Goal: Information Seeking & Learning: Find specific fact

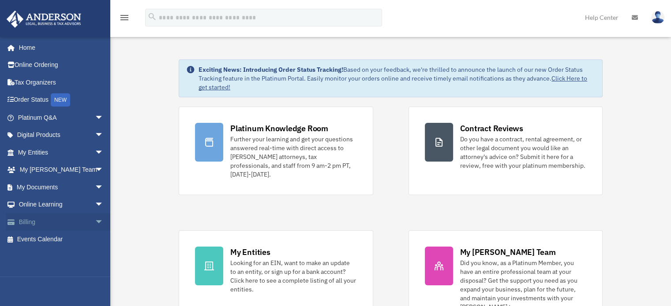
click at [79, 220] on link "Billing arrow_drop_down" at bounding box center [61, 222] width 111 height 18
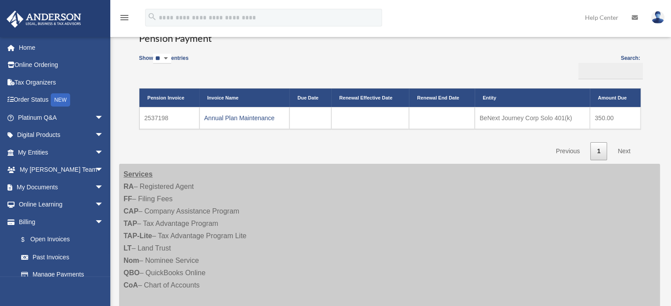
scroll to position [220, 0]
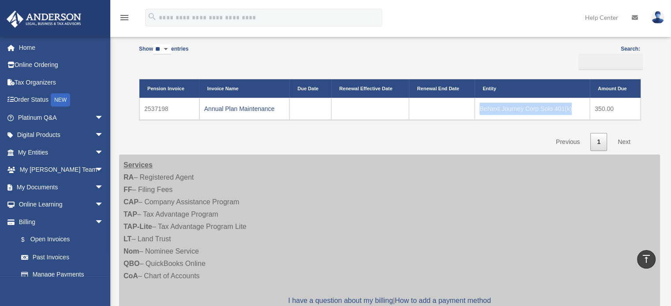
drag, startPoint x: 479, startPoint y: 106, endPoint x: 571, endPoint y: 112, distance: 92.8
click at [571, 112] on td "BeNext Journey Corp Solo 401(k)" at bounding box center [531, 109] width 115 height 22
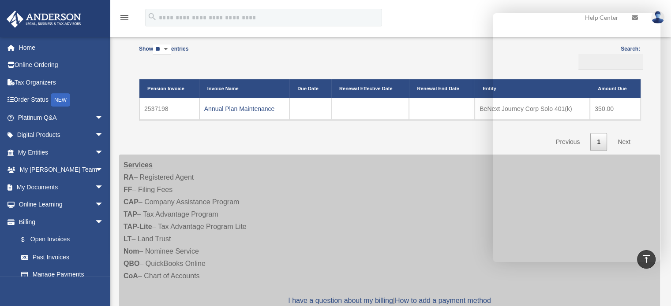
click at [437, 139] on div "Show ** ** ** *** entries Search: Pension Invoice Invoice Name Due Date Renewal…" at bounding box center [389, 96] width 501 height 111
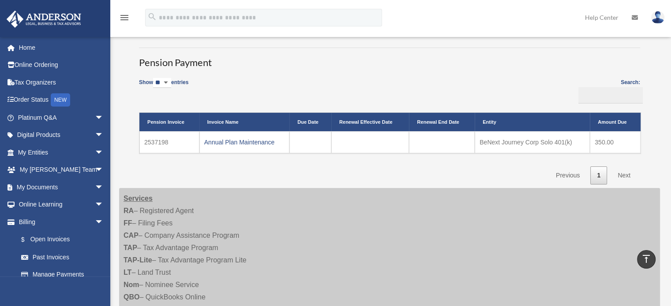
scroll to position [0, 0]
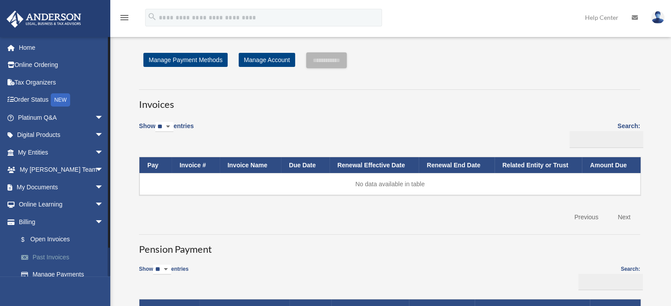
click at [56, 258] on link "Past Invoices" at bounding box center [64, 258] width 104 height 18
click at [47, 257] on link "Past Invoices" at bounding box center [64, 258] width 104 height 18
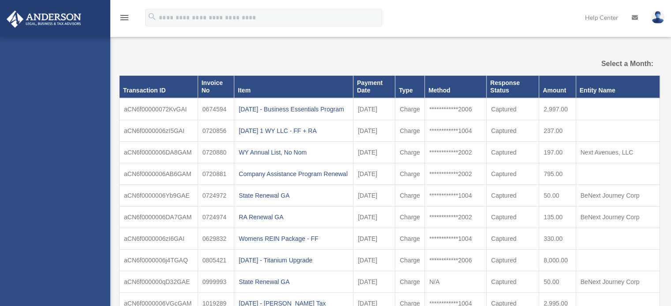
select select
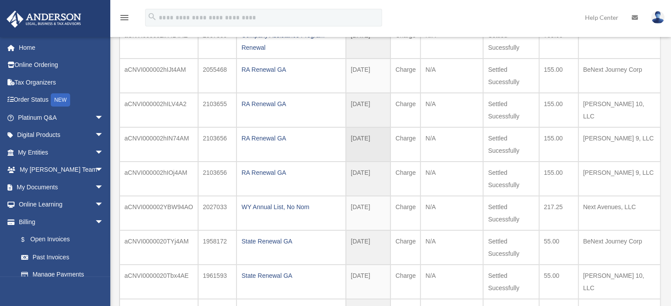
scroll to position [132, 0]
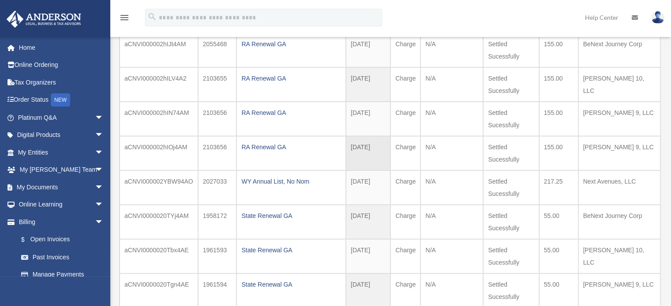
drag, startPoint x: 228, startPoint y: 147, endPoint x: 200, endPoint y: 147, distance: 27.3
click at [200, 147] on td "2103656" at bounding box center [217, 153] width 39 height 34
copy td "2103656"
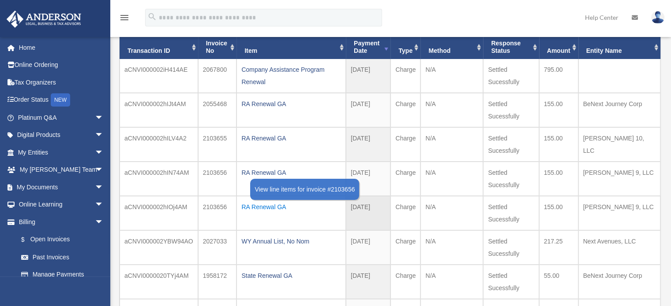
scroll to position [88, 0]
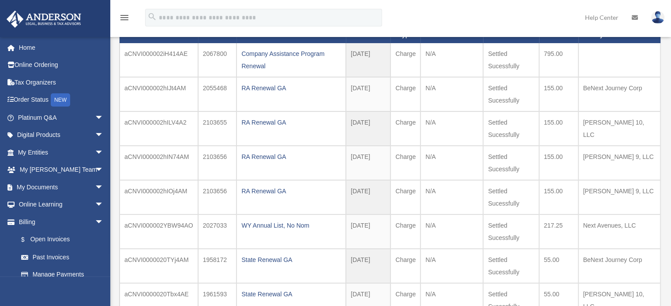
click at [667, 133] on div "**********" at bounding box center [390, 189] width 560 height 481
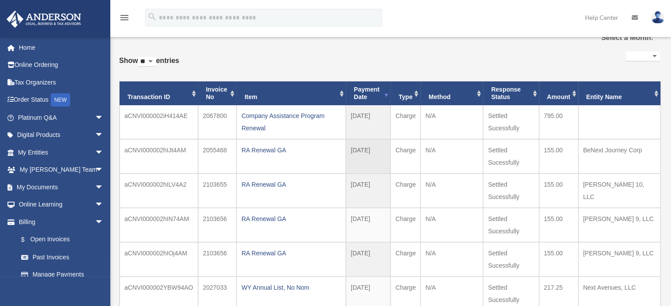
scroll to position [0, 0]
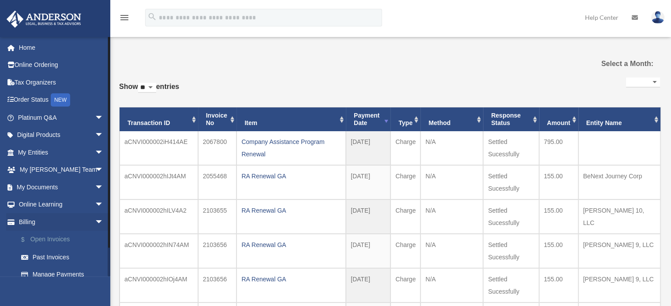
click at [48, 241] on link "$ Open Invoices" at bounding box center [64, 240] width 104 height 18
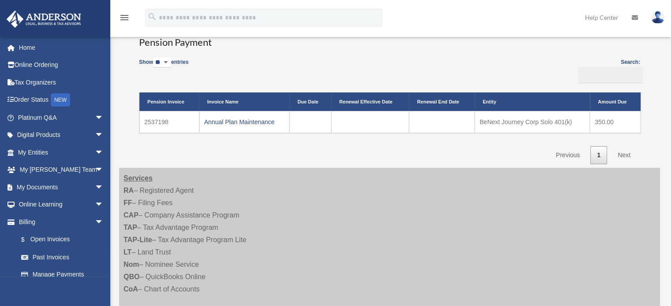
scroll to position [220, 0]
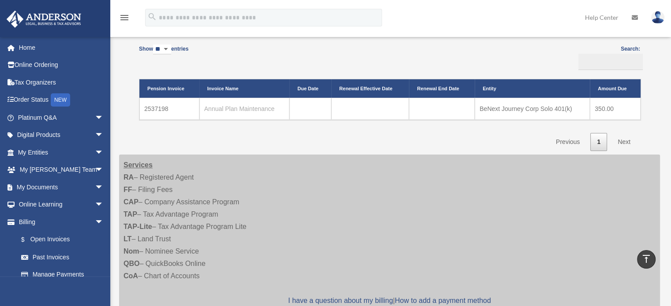
click at [245, 107] on link "Annual Plan Maintenance" at bounding box center [239, 108] width 71 height 7
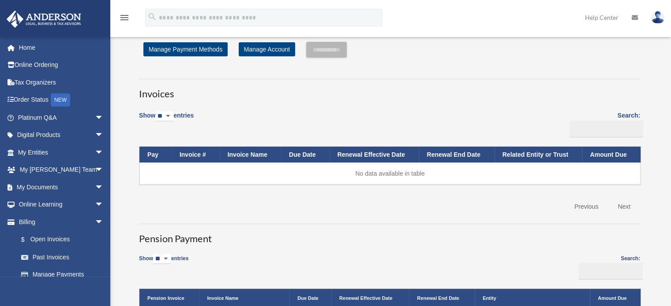
scroll to position [0, 0]
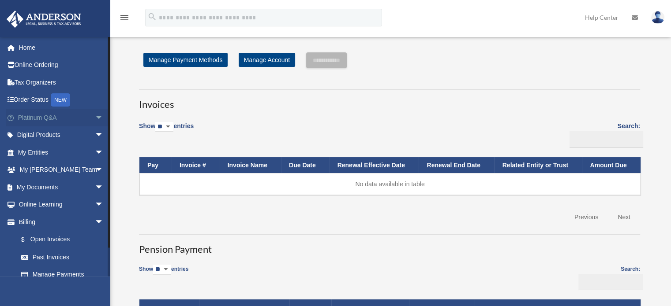
click at [41, 116] on link "Platinum Q&A arrow_drop_down" at bounding box center [61, 118] width 111 height 18
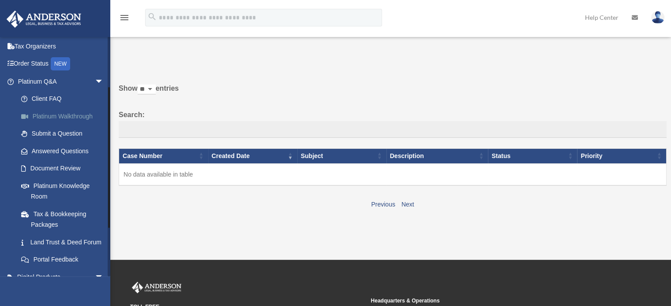
scroll to position [88, 0]
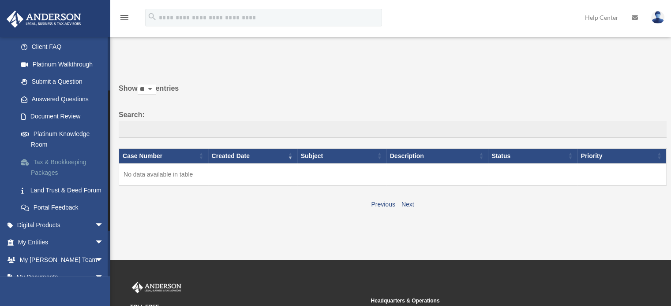
click at [59, 166] on link "Tax & Bookkeeping Packages" at bounding box center [64, 167] width 104 height 28
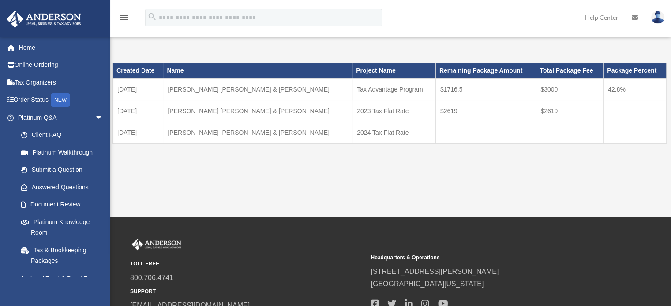
drag, startPoint x: 452, startPoint y: 89, endPoint x: 413, endPoint y: 95, distance: 39.7
click at [413, 95] on tr "02-24-2022 Dos Santos, Cecilia Laura Neves & Ernesto Tax Advantage Program $171…" at bounding box center [389, 89] width 553 height 22
click at [441, 92] on td "$1716.5" at bounding box center [485, 89] width 100 height 22
drag, startPoint x: 450, startPoint y: 84, endPoint x: 415, endPoint y: 94, distance: 36.3
click at [435, 94] on td "$1716.5" at bounding box center [485, 89] width 100 height 22
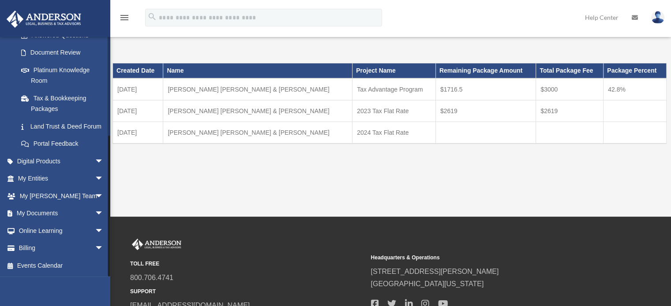
scroll to position [162, 0]
click at [56, 118] on link "Land Trust & Deed Forum" at bounding box center [64, 127] width 104 height 18
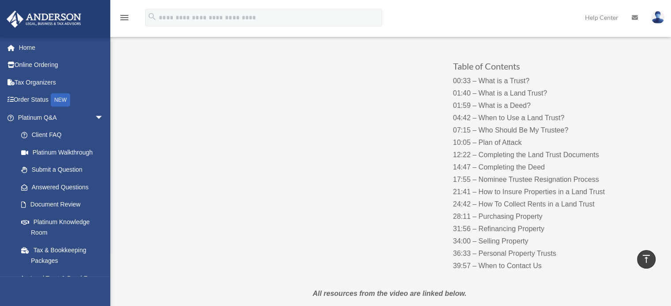
scroll to position [88, 0]
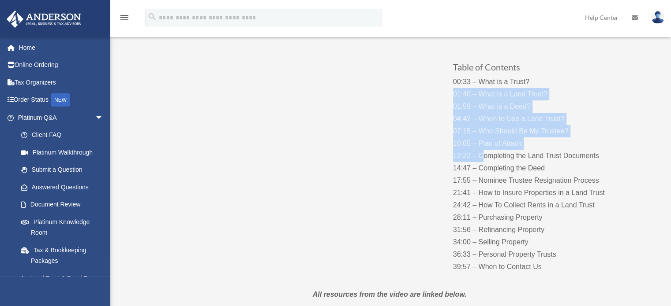
drag, startPoint x: 550, startPoint y: 95, endPoint x: 483, endPoint y: 160, distance: 93.5
click at [483, 160] on p "00:33 – What is a Trust? 01:40 – What is a Land Trust? 01:59 – What is a Deed? …" at bounding box center [540, 175] width 174 height 198
click at [95, 115] on span "arrow_drop_down" at bounding box center [104, 118] width 18 height 18
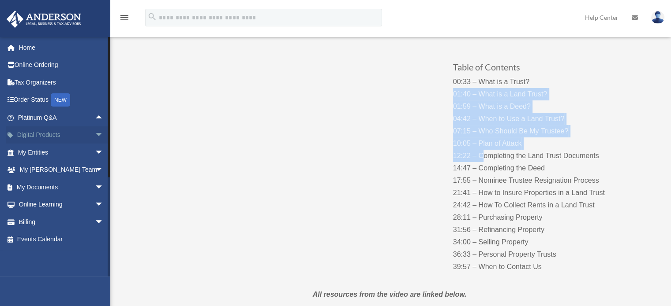
click at [95, 133] on span "arrow_drop_down" at bounding box center [104, 136] width 18 height 18
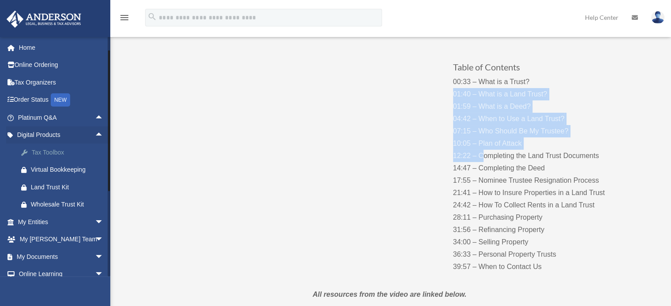
scroll to position [43, 0]
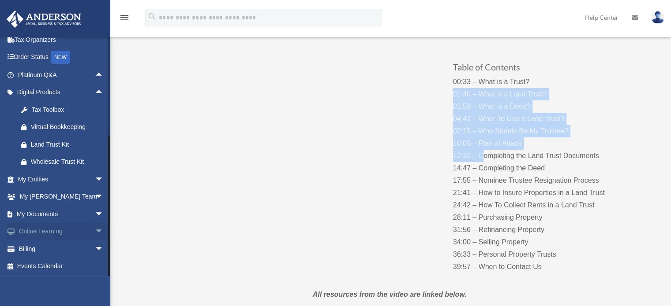
click at [95, 227] on span "arrow_drop_down" at bounding box center [104, 232] width 18 height 18
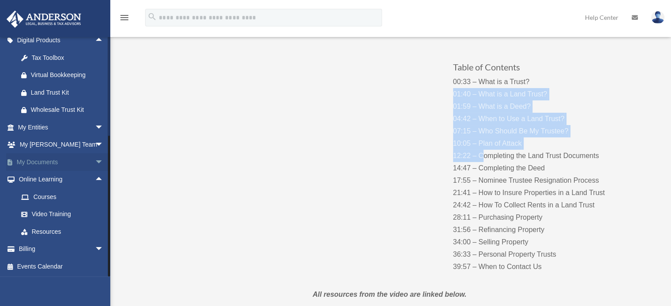
scroll to position [95, 0]
click at [46, 194] on link "Courses" at bounding box center [64, 197] width 104 height 18
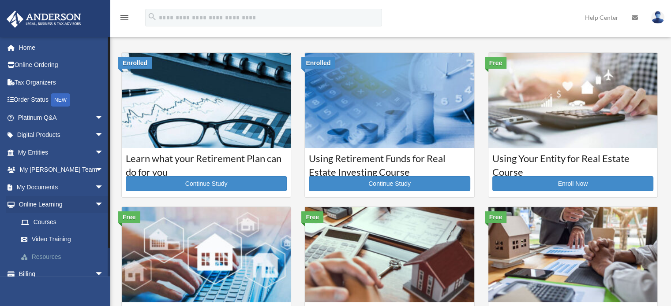
click at [63, 258] on link "Resources" at bounding box center [64, 257] width 104 height 18
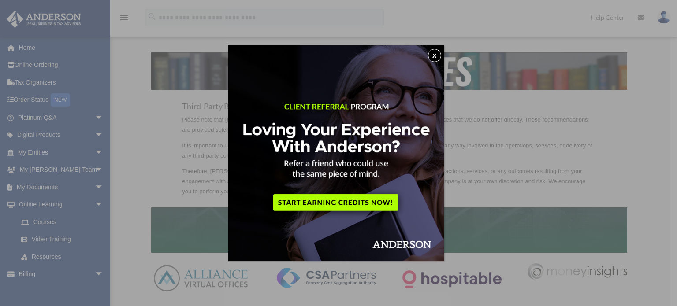
click at [436, 58] on button "x" at bounding box center [434, 55] width 13 height 13
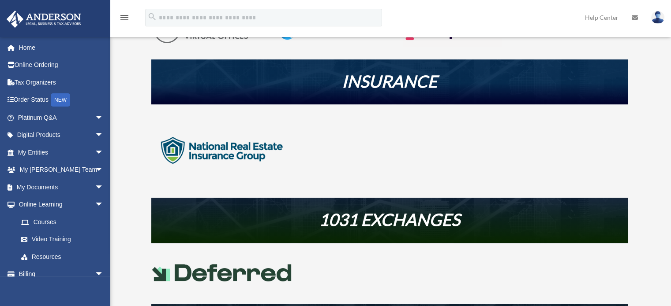
scroll to position [265, 0]
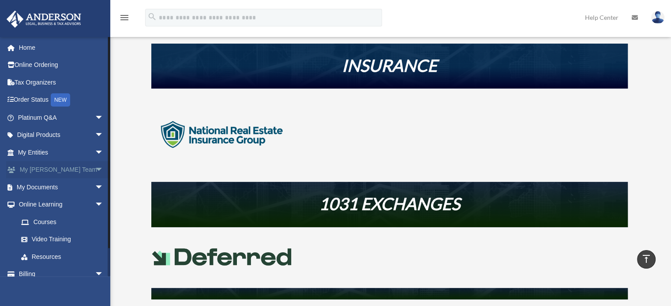
click at [81, 165] on link "My Anderson Team arrow_drop_down" at bounding box center [61, 170] width 111 height 18
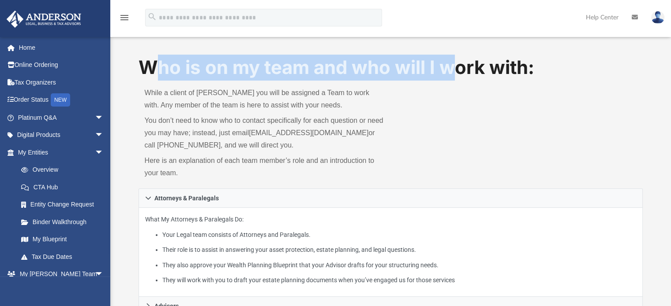
drag, startPoint x: 153, startPoint y: 65, endPoint x: 460, endPoint y: 70, distance: 307.8
click at [460, 70] on h1 "Who is on my team and who will I work with:" at bounding box center [390, 68] width 504 height 26
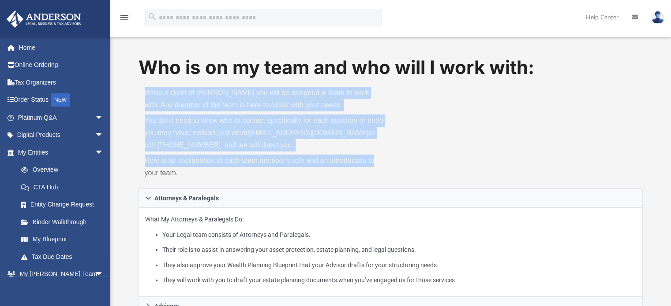
drag, startPoint x: 145, startPoint y: 90, endPoint x: 398, endPoint y: 153, distance: 261.1
click at [398, 153] on div "Who is on my team and who will I work with: While a client of [PERSON_NAME] you…" at bounding box center [390, 122] width 504 height 134
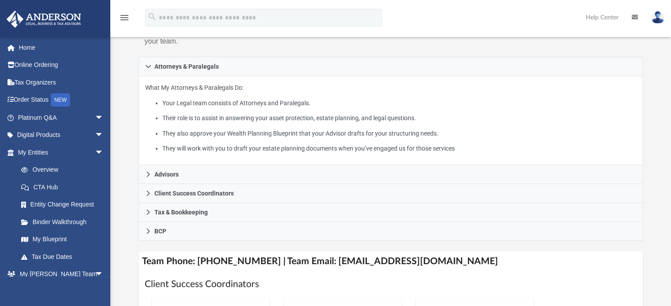
scroll to position [132, 0]
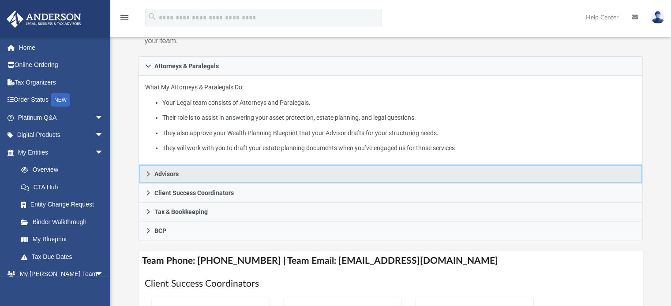
click at [147, 172] on icon at bounding box center [147, 174] width 3 height 5
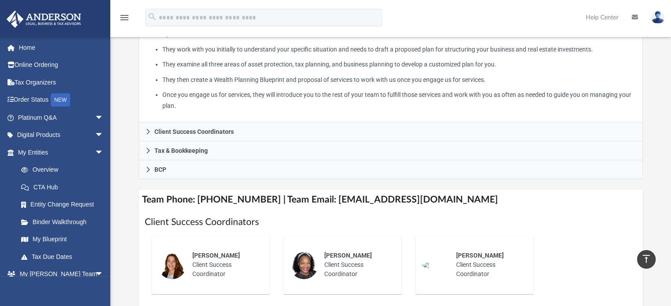
scroll to position [220, 0]
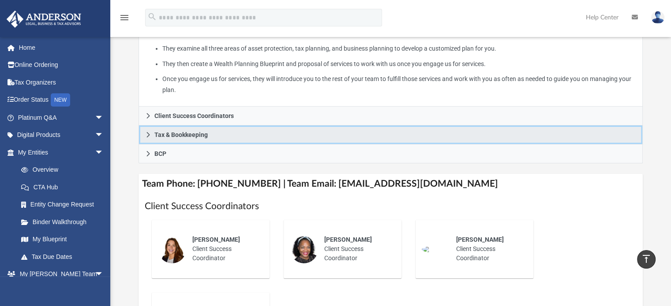
click at [158, 135] on span "Tax & Bookkeeping" at bounding box center [180, 135] width 53 height 6
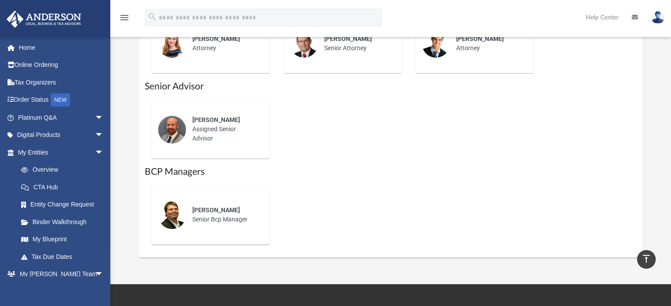
scroll to position [661, 0]
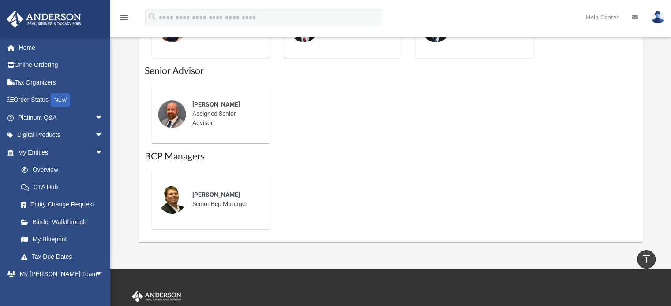
drag, startPoint x: 197, startPoint y: 203, endPoint x: 252, endPoint y: 207, distance: 55.7
click at [252, 207] on div "Joe Sacco Senior Bcp Manager" at bounding box center [224, 199] width 77 height 31
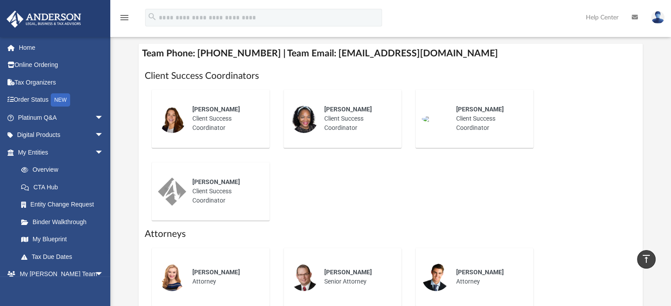
scroll to position [397, 0]
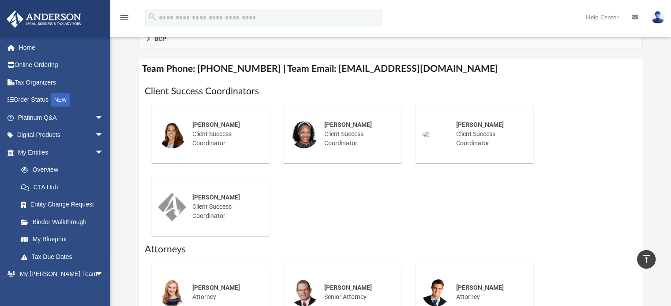
drag, startPoint x: 194, startPoint y: 194, endPoint x: 256, endPoint y: 216, distance: 65.5
click at [256, 216] on div "Jayde Coignard Client Success Coordinator" at bounding box center [224, 207] width 77 height 40
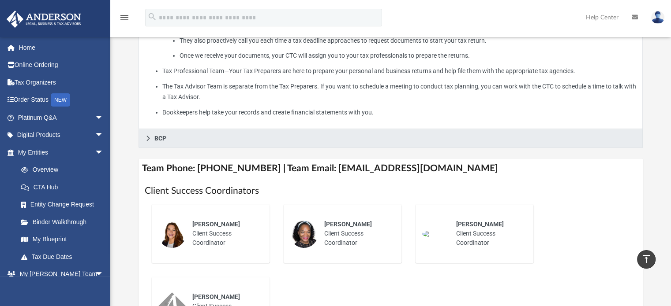
scroll to position [309, 0]
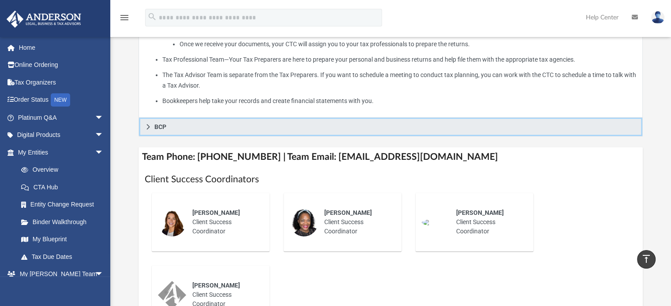
click at [167, 129] on link "BCP" at bounding box center [390, 127] width 504 height 19
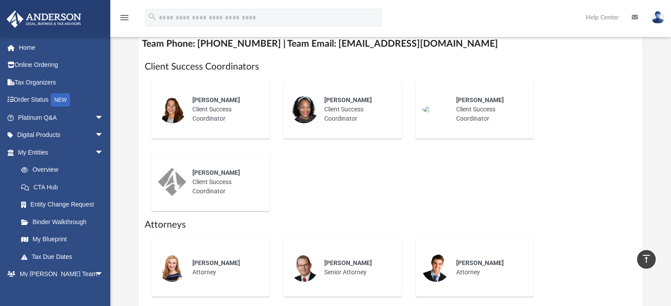
scroll to position [132, 0]
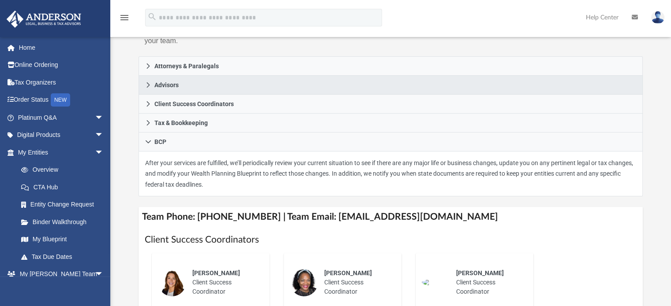
drag, startPoint x: 146, startPoint y: 160, endPoint x: 358, endPoint y: 184, distance: 213.0
click at [358, 184] on p "After your services are fulfilled, we’ll periodically review your current situa…" at bounding box center [390, 174] width 491 height 33
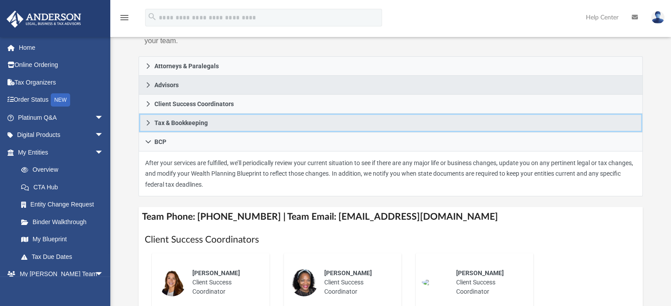
click at [205, 118] on link "Tax & Bookkeeping" at bounding box center [390, 123] width 504 height 19
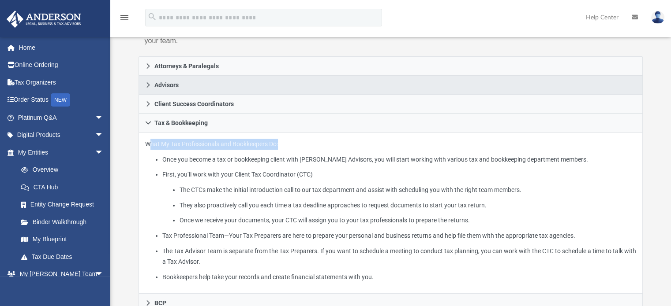
drag, startPoint x: 141, startPoint y: 143, endPoint x: 273, endPoint y: 144, distance: 132.3
click at [273, 144] on div "What My Tax Professionals and Bookkeepers Do: Once you become a tax or bookkeep…" at bounding box center [390, 213] width 504 height 161
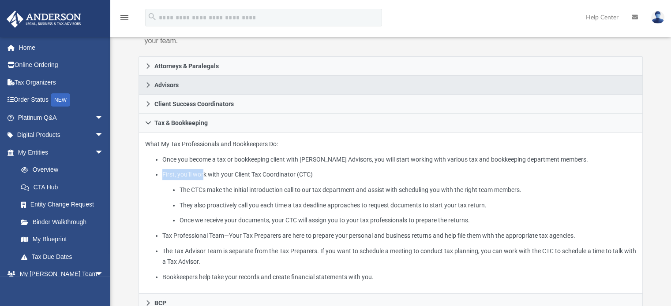
drag, startPoint x: 203, startPoint y: 175, endPoint x: 319, endPoint y: 172, distance: 116.4
click at [319, 172] on li "First, you’ll work with your Client Tax Coordinator (CTC) The CTCs make the ini…" at bounding box center [399, 197] width 474 height 57
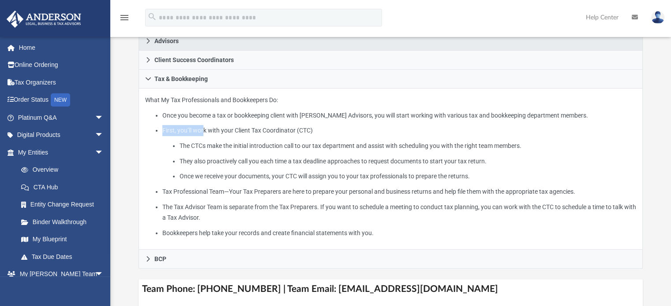
scroll to position [220, 0]
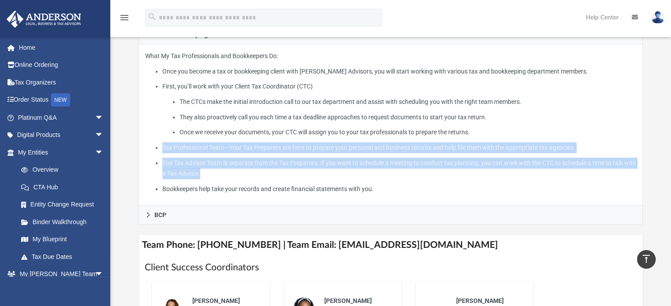
drag, startPoint x: 163, startPoint y: 149, endPoint x: 344, endPoint y: 169, distance: 182.3
click at [344, 169] on ul "Once you become a tax or bookkeeping client with Anderson Advisors, you will st…" at bounding box center [390, 130] width 491 height 129
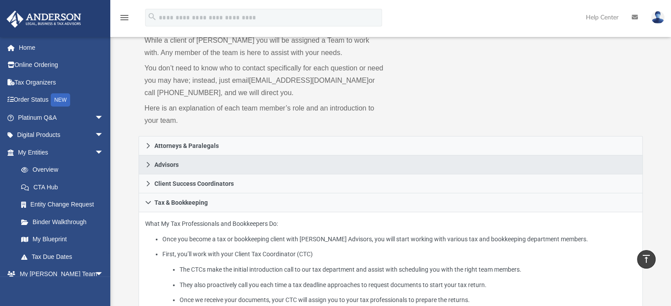
scroll to position [44, 0]
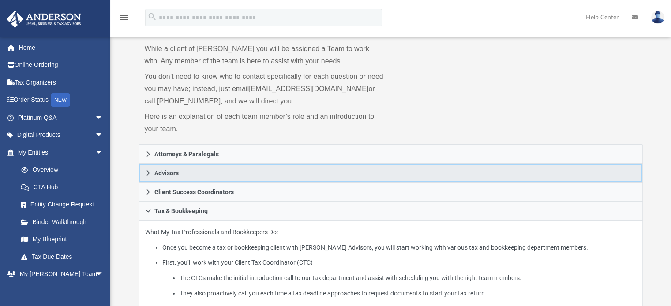
click at [201, 166] on link "Advisors" at bounding box center [390, 173] width 504 height 19
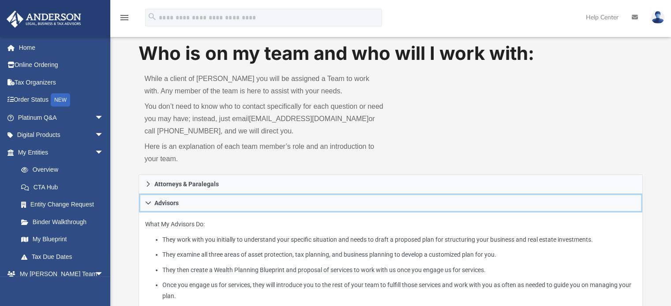
scroll to position [0, 0]
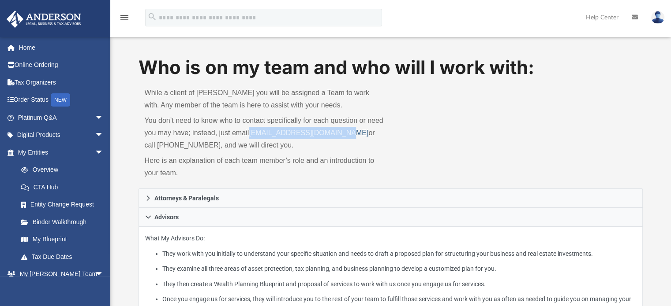
drag, startPoint x: 249, startPoint y: 133, endPoint x: 345, endPoint y: 134, distance: 96.1
click at [345, 134] on p "You don’t need to know who to contact specifically for each question or need yo…" at bounding box center [265, 133] width 240 height 37
click at [345, 134] on link "myteam@andersonadvisors.com" at bounding box center [308, 132] width 119 height 7
click at [498, 139] on div "Who is on my team and who will I work with: While a client of Anderson you will…" at bounding box center [390, 122] width 504 height 134
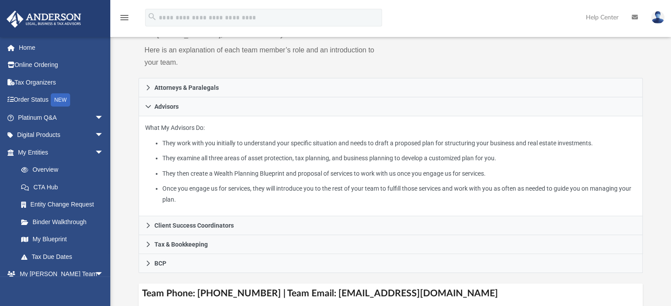
scroll to position [132, 0]
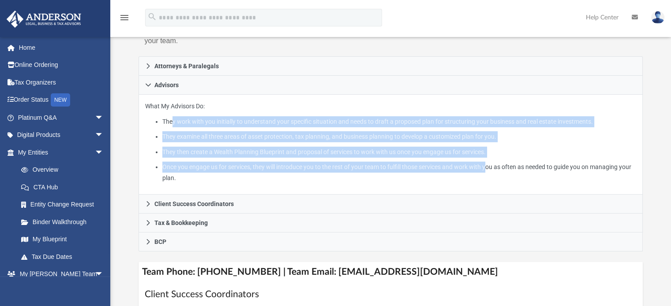
drag, startPoint x: 173, startPoint y: 116, endPoint x: 488, endPoint y: 167, distance: 319.3
click at [488, 167] on ul "They work with you initially to understand your specific situation and needs to…" at bounding box center [390, 149] width 491 height 67
click at [488, 167] on li "Once you engage us for services, they will introduce you to the rest of your te…" at bounding box center [399, 173] width 474 height 22
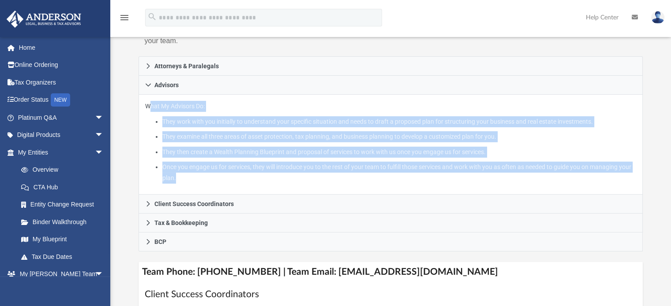
drag, startPoint x: 190, startPoint y: 176, endPoint x: 140, endPoint y: 107, distance: 85.9
click at [140, 107] on div "What My Advisors Do: They work with you initially to understand your specific s…" at bounding box center [390, 145] width 504 height 100
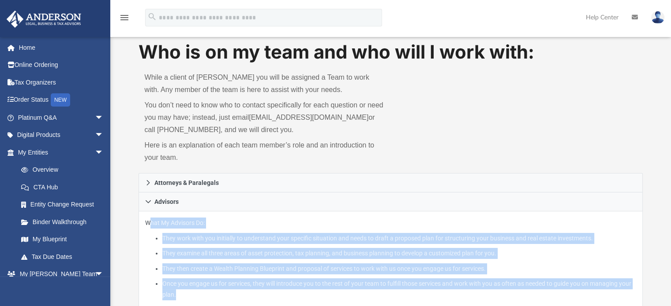
scroll to position [0, 0]
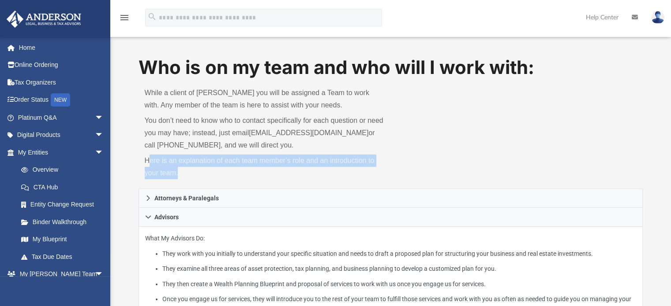
drag, startPoint x: 147, startPoint y: 160, endPoint x: 315, endPoint y: 167, distance: 167.7
click at [315, 167] on p "Here is an explanation of each team member’s role and an introduction to your t…" at bounding box center [265, 167] width 240 height 25
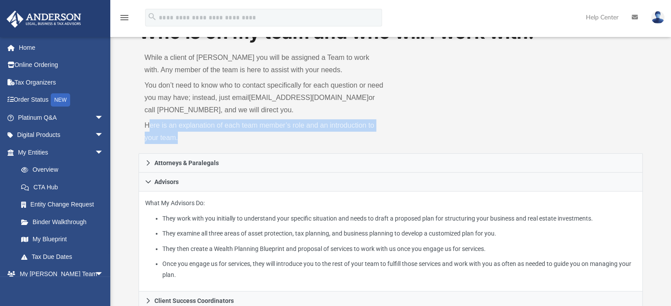
scroll to position [88, 0]
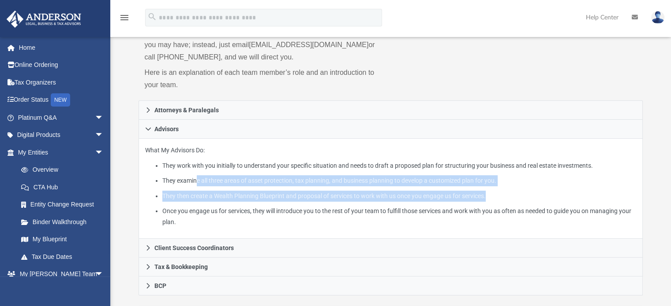
drag, startPoint x: 196, startPoint y: 177, endPoint x: 492, endPoint y: 194, distance: 296.8
click at [492, 194] on ul "They work with you initially to understand your specific situation and needs to…" at bounding box center [390, 193] width 491 height 67
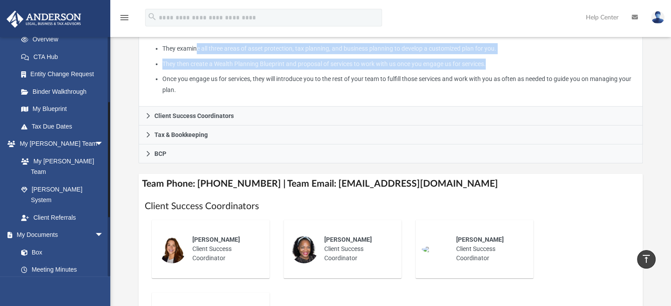
scroll to position [132, 0]
click at [69, 127] on link "Tax Due Dates" at bounding box center [64, 125] width 104 height 18
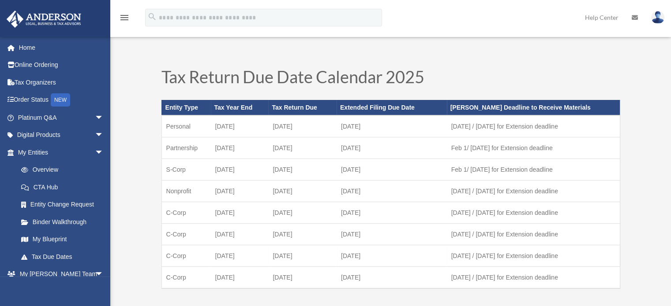
drag, startPoint x: 272, startPoint y: 254, endPoint x: 377, endPoint y: 259, distance: 106.0
click at [377, 259] on tr "C-Corp [DATE] September [DATE] [DATE] / [DATE] for Extension deadline" at bounding box center [390, 256] width 458 height 22
click at [377, 259] on td "April 15" at bounding box center [391, 256] width 110 height 22
drag, startPoint x: 167, startPoint y: 253, endPoint x: 367, endPoint y: 254, distance: 200.2
click at [367, 254] on tr "C-Corp June 30 September 15 April 15 July 1 / Feb 1 for Extension deadline" at bounding box center [390, 256] width 458 height 22
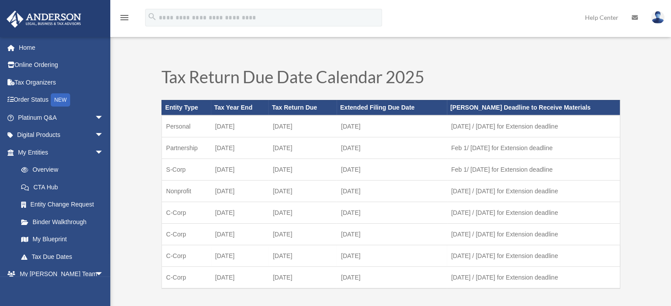
click at [234, 254] on td "June 30" at bounding box center [240, 256] width 58 height 22
drag, startPoint x: 164, startPoint y: 255, endPoint x: 368, endPoint y: 257, distance: 203.7
click at [368, 257] on tr "C-Corp June 30 September 15 April 15 July 1 / Feb 1 for Extension deadline" at bounding box center [390, 256] width 458 height 22
click at [368, 257] on td "April 15" at bounding box center [391, 256] width 110 height 22
drag, startPoint x: 369, startPoint y: 251, endPoint x: 166, endPoint y: 254, distance: 203.3
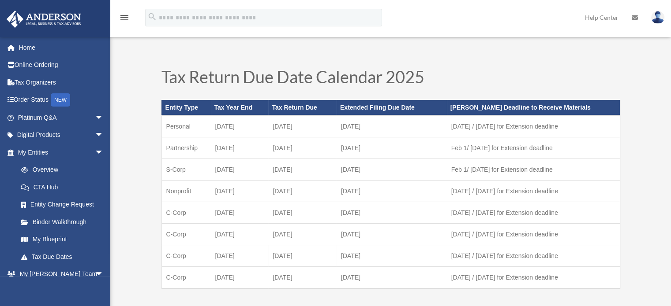
click at [166, 254] on tr "C-Corp June 30 September 15 April 15 July 1 / Feb 1 for Extension deadline" at bounding box center [390, 256] width 458 height 22
click at [478, 61] on div "Tax Return Due Date Calendar 2025 Entity Type Tax Year End Tax Return Due Exten…" at bounding box center [391, 190] width 476 height 261
click at [32, 45] on link "Home" at bounding box center [61, 48] width 111 height 18
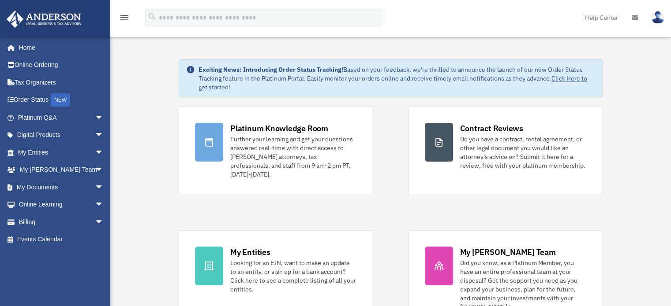
click at [660, 15] on img at bounding box center [657, 17] width 13 height 13
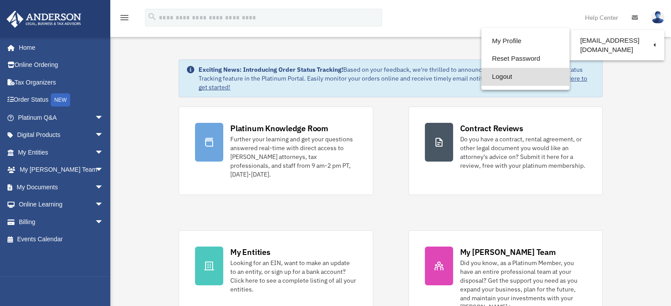
click at [496, 78] on link "Logout" at bounding box center [525, 77] width 88 height 18
